Goal: Complete application form

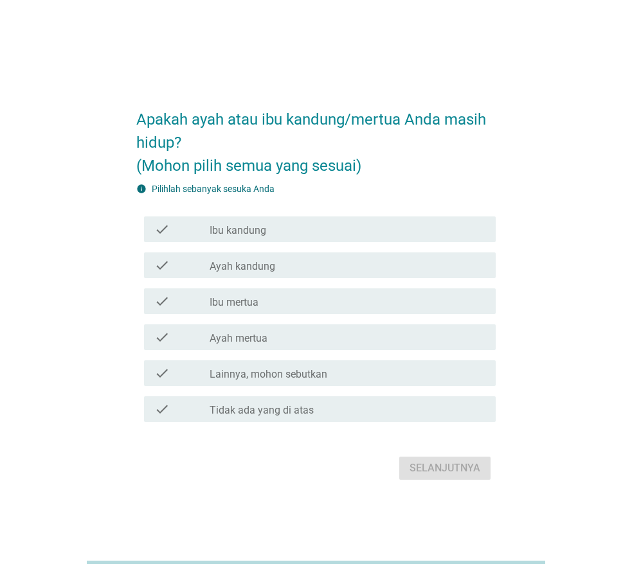
click at [341, 234] on div "check_box_outline_blank Ibu kandung" at bounding box center [348, 229] width 276 height 15
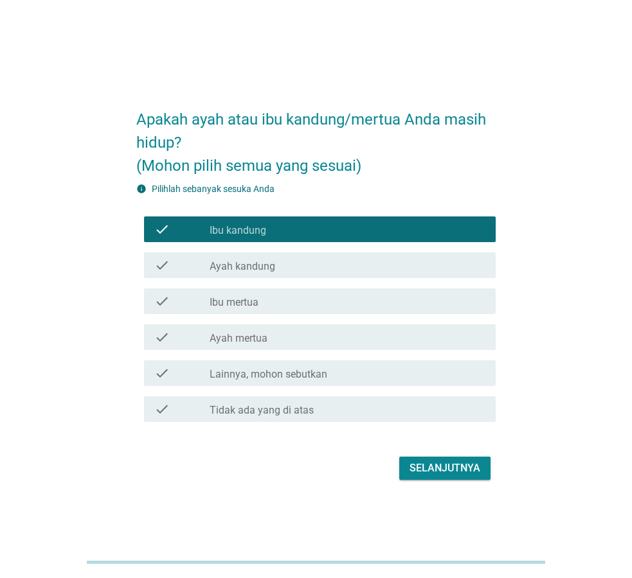
click at [273, 272] on label "Ayah kandung" at bounding box center [243, 266] width 66 height 13
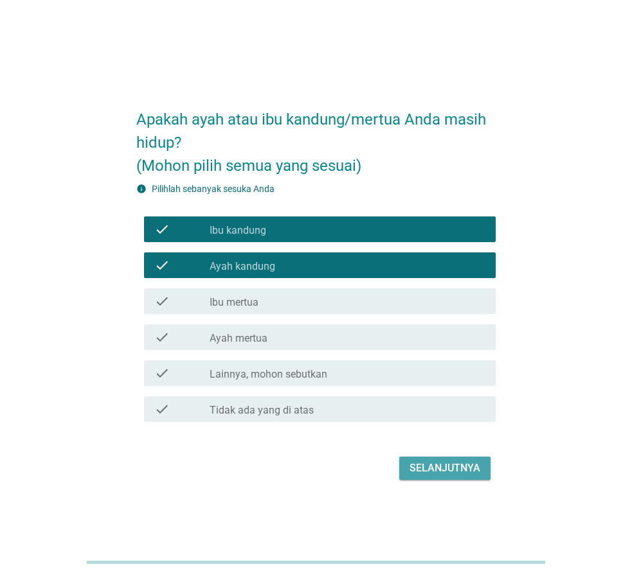
click at [411, 475] on div "Selanjutnya" at bounding box center [444, 468] width 71 height 15
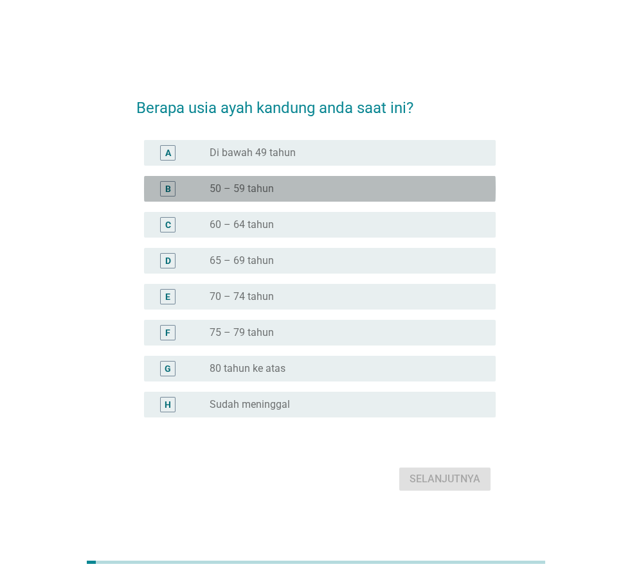
click at [266, 199] on div "B radio_button_unchecked 50 – 59 tahun" at bounding box center [320, 189] width 352 height 26
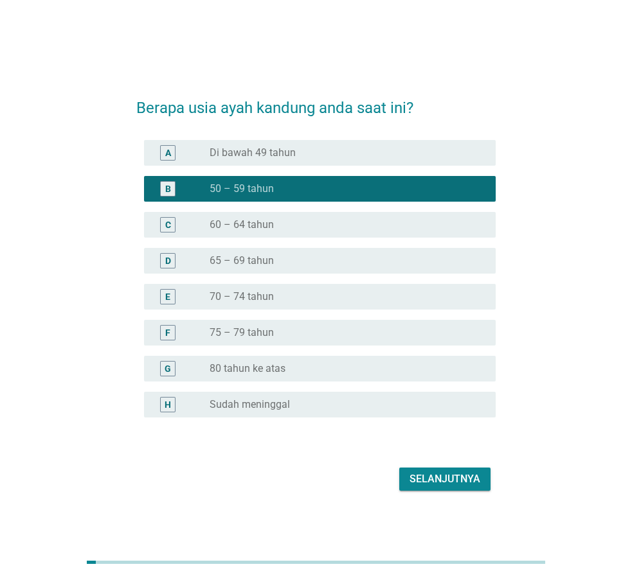
click at [433, 491] on div "Selanjutnya" at bounding box center [315, 479] width 359 height 31
click at [436, 483] on div "Selanjutnya" at bounding box center [444, 479] width 71 height 15
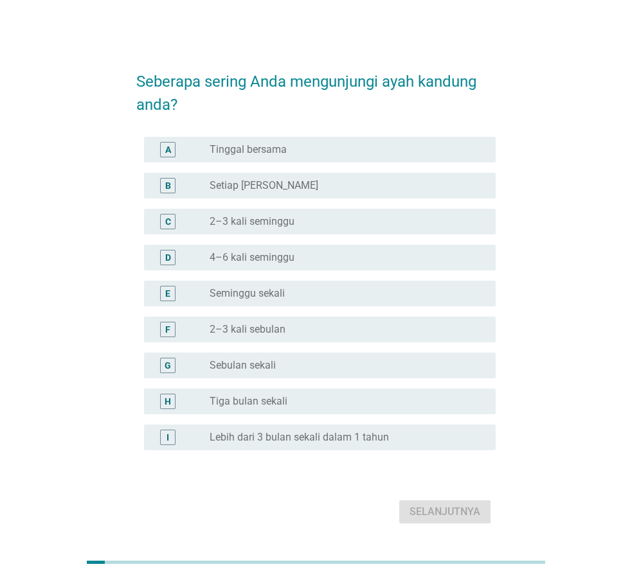
click at [271, 148] on label "Tinggal bersama" at bounding box center [248, 149] width 77 height 13
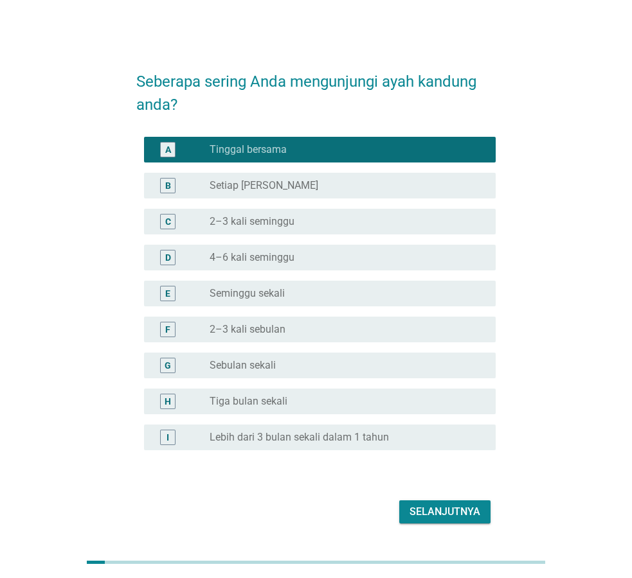
click at [415, 523] on div "Selanjutnya" at bounding box center [315, 512] width 359 height 31
click at [414, 513] on div "Selanjutnya" at bounding box center [444, 512] width 71 height 15
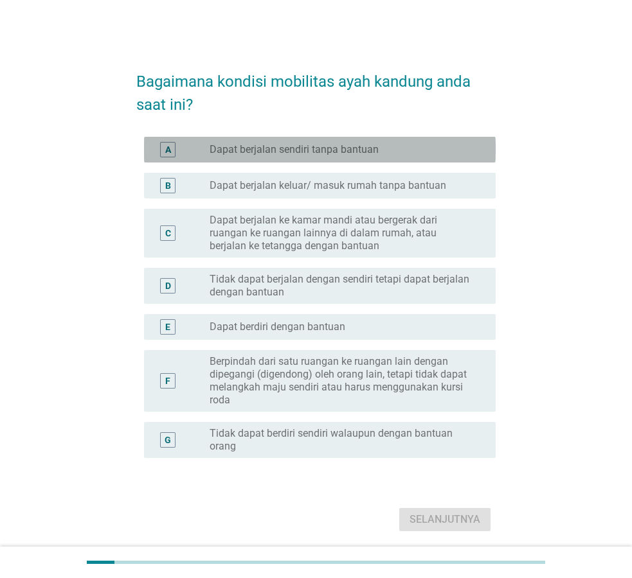
click at [271, 153] on label "Dapat berjalan sendiri tanpa bantuan" at bounding box center [294, 149] width 169 height 13
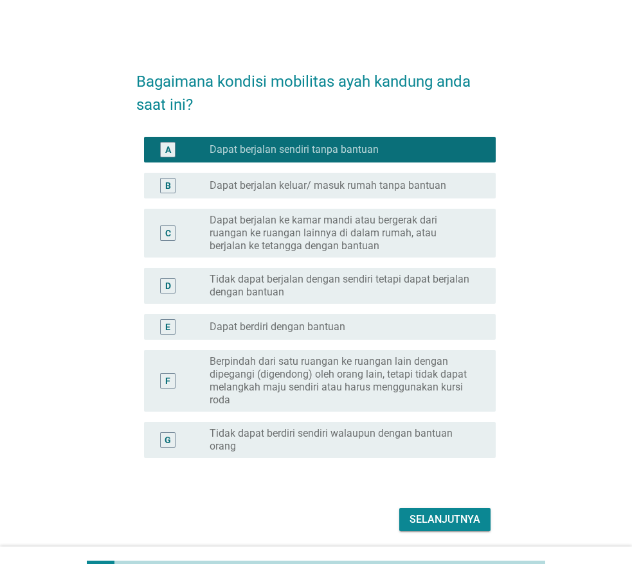
click at [321, 184] on label "Dapat berjalan keluar/ masuk rumah tanpa bantuan" at bounding box center [328, 185] width 237 height 13
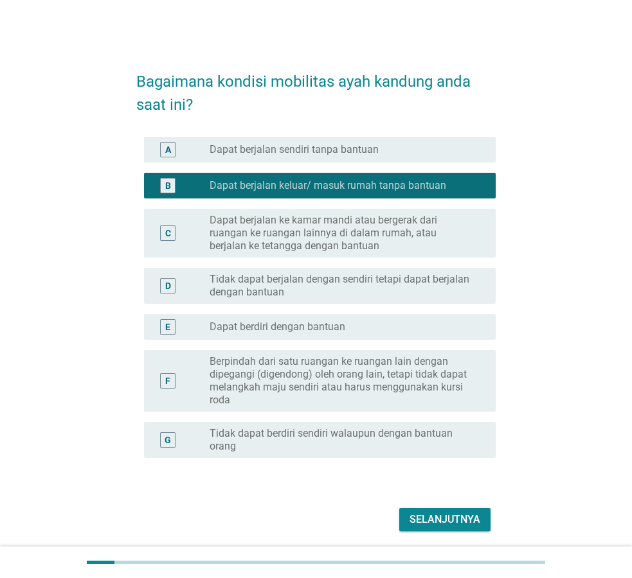
click at [476, 514] on div "Selanjutnya" at bounding box center [444, 519] width 71 height 15
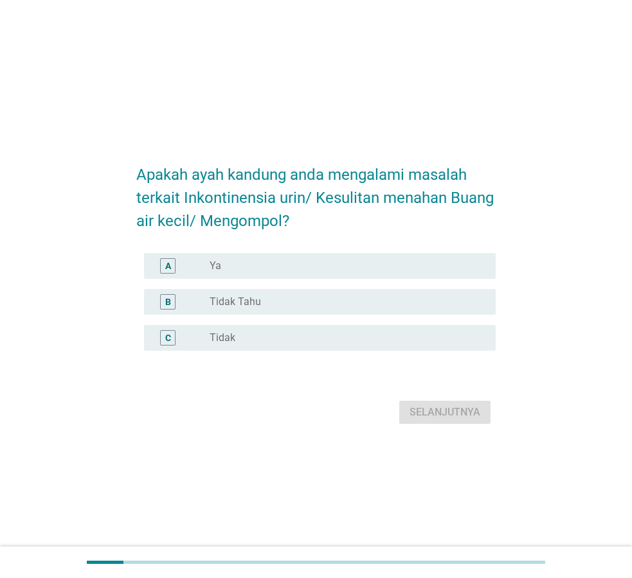
click at [322, 338] on div "radio_button_unchecked Tidak" at bounding box center [342, 338] width 265 height 13
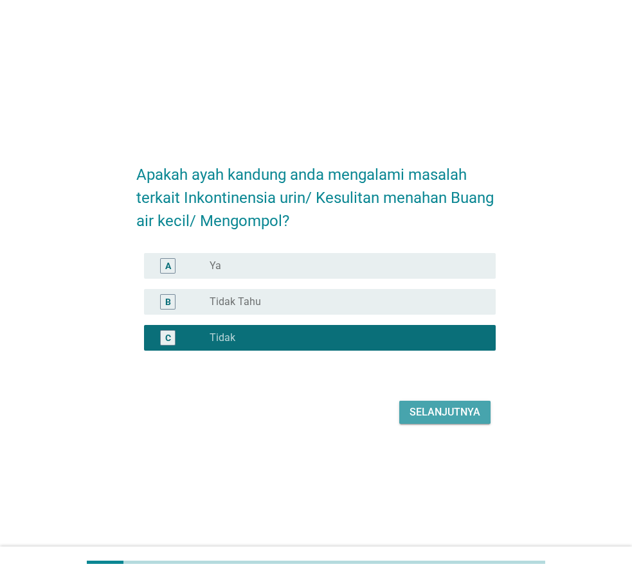
click at [433, 418] on div "Selanjutnya" at bounding box center [444, 412] width 71 height 15
